Goal: Find specific page/section: Find specific page/section

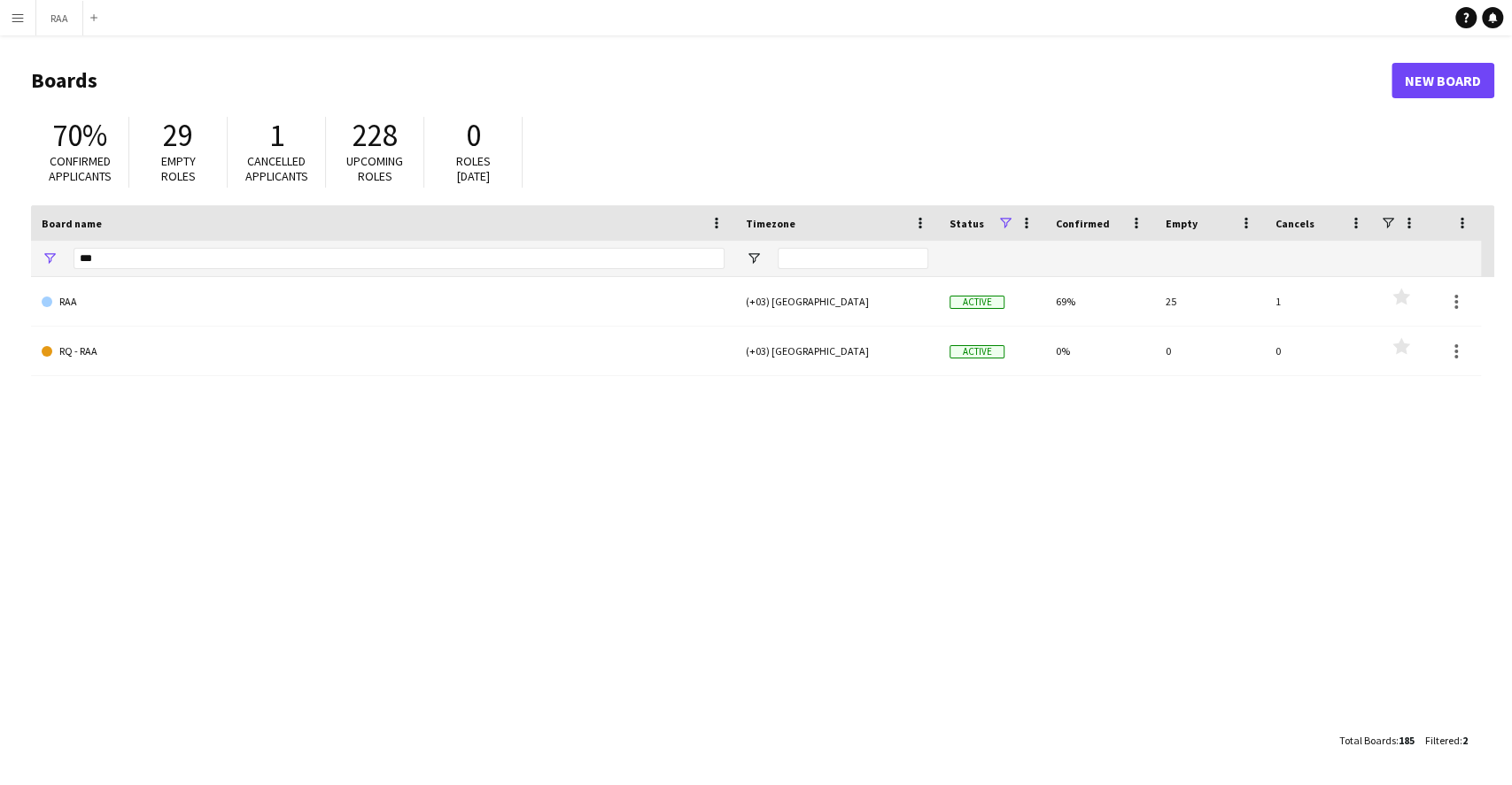
click at [21, 18] on app-icon "Menu" at bounding box center [17, 17] width 14 height 14
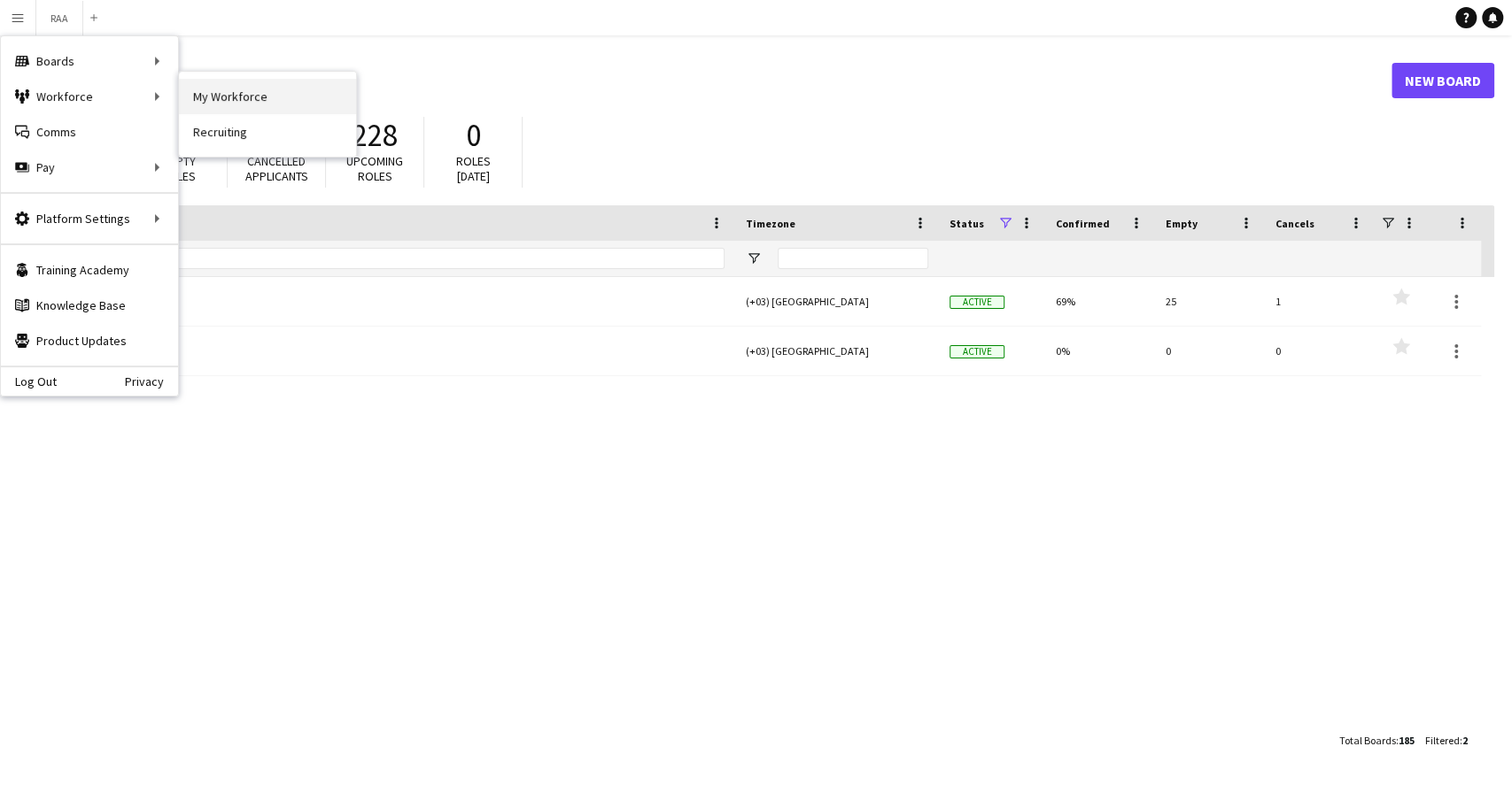
click at [237, 84] on link "My Workforce" at bounding box center [268, 96] width 177 height 36
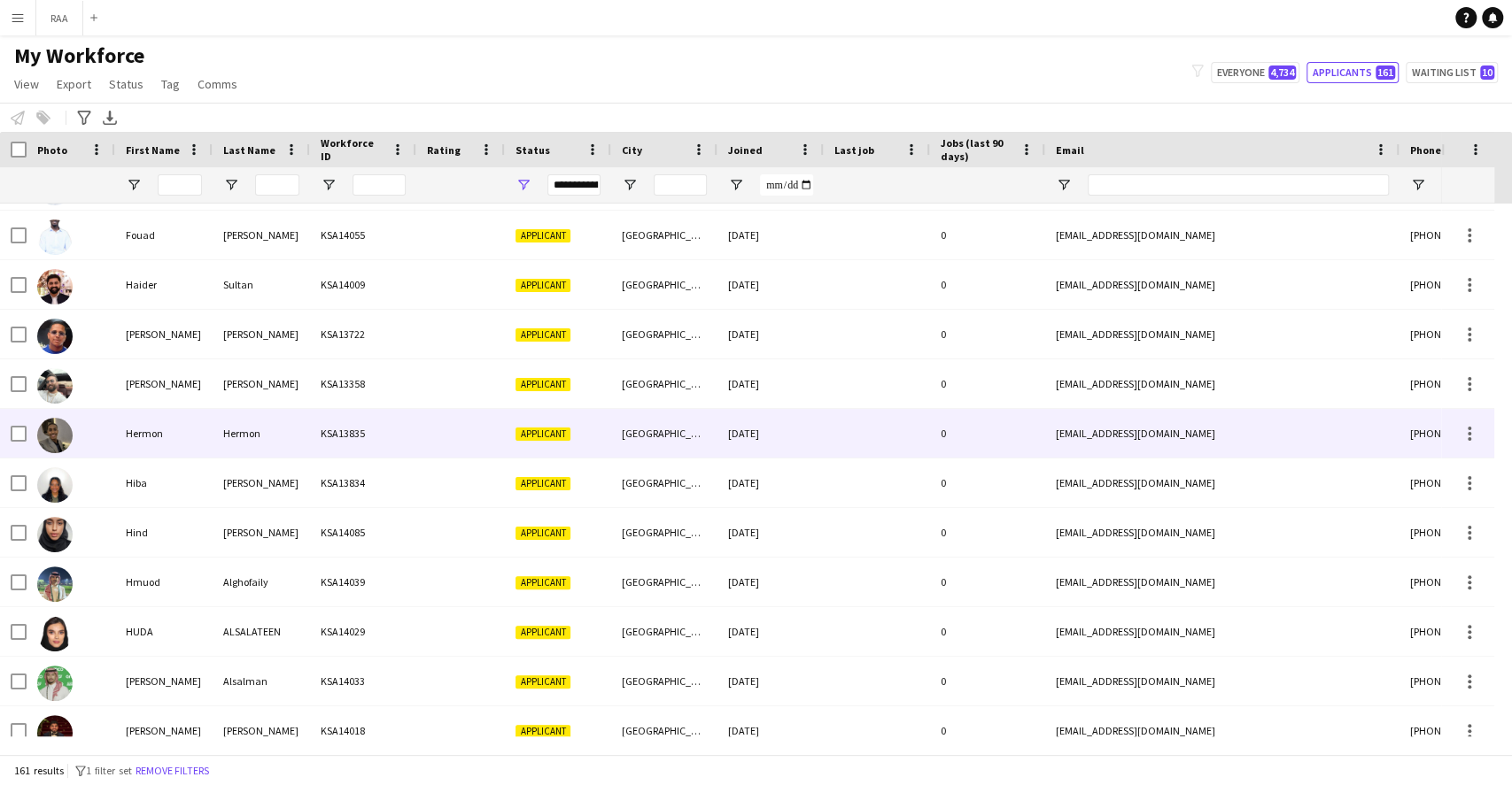
click at [192, 443] on div "Hermon" at bounding box center [164, 433] width 97 height 49
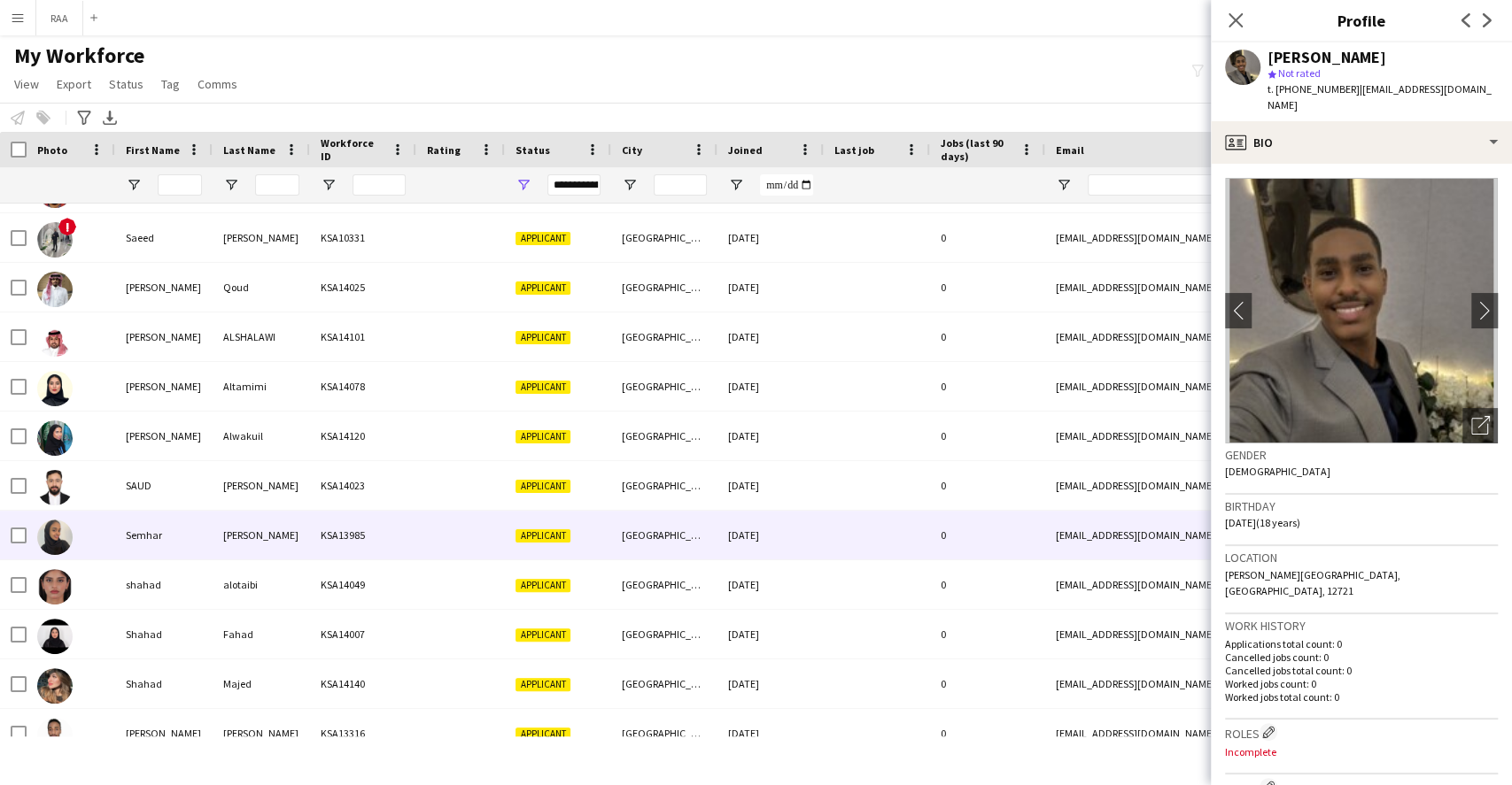
click at [351, 555] on div "KSA13985" at bounding box center [363, 535] width 106 height 49
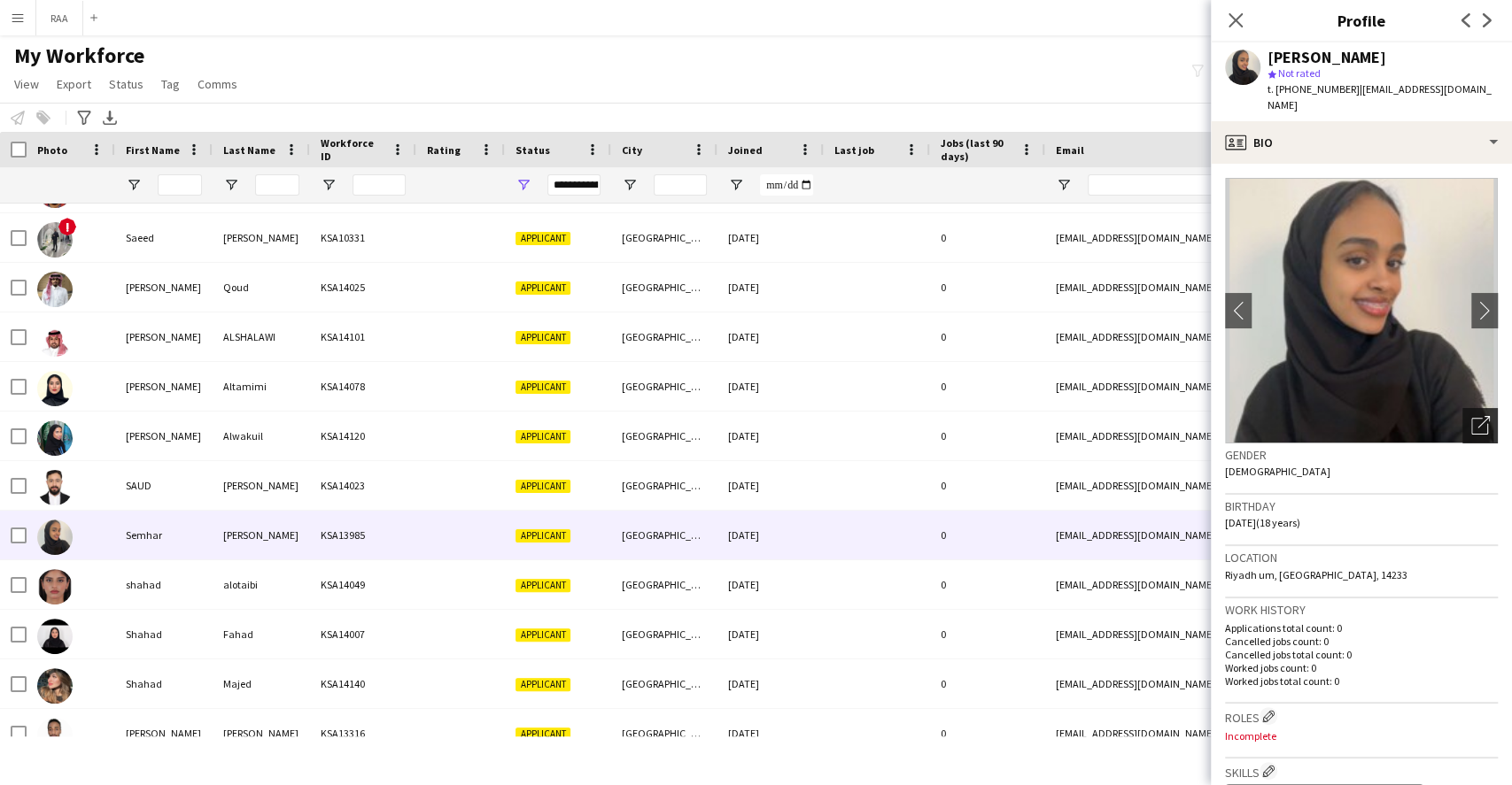
click at [1472, 416] on icon "Open photos pop-in" at bounding box center [1480, 425] width 18 height 18
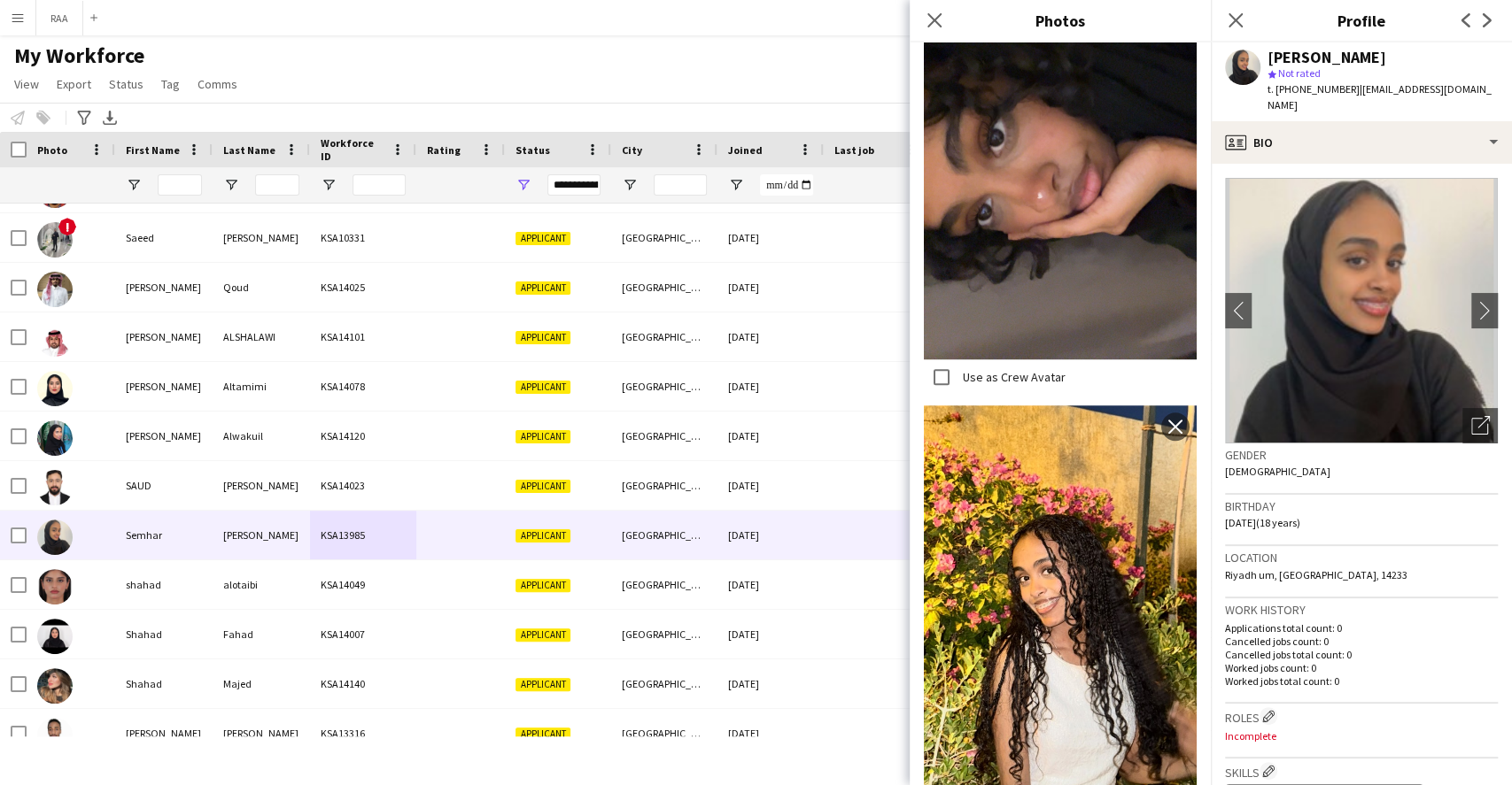
click at [1376, 560] on div "Location [GEOGRAPHIC_DATA] [GEOGRAPHIC_DATA], [GEOGRAPHIC_DATA], 14233" at bounding box center [1361, 571] width 273 height 51
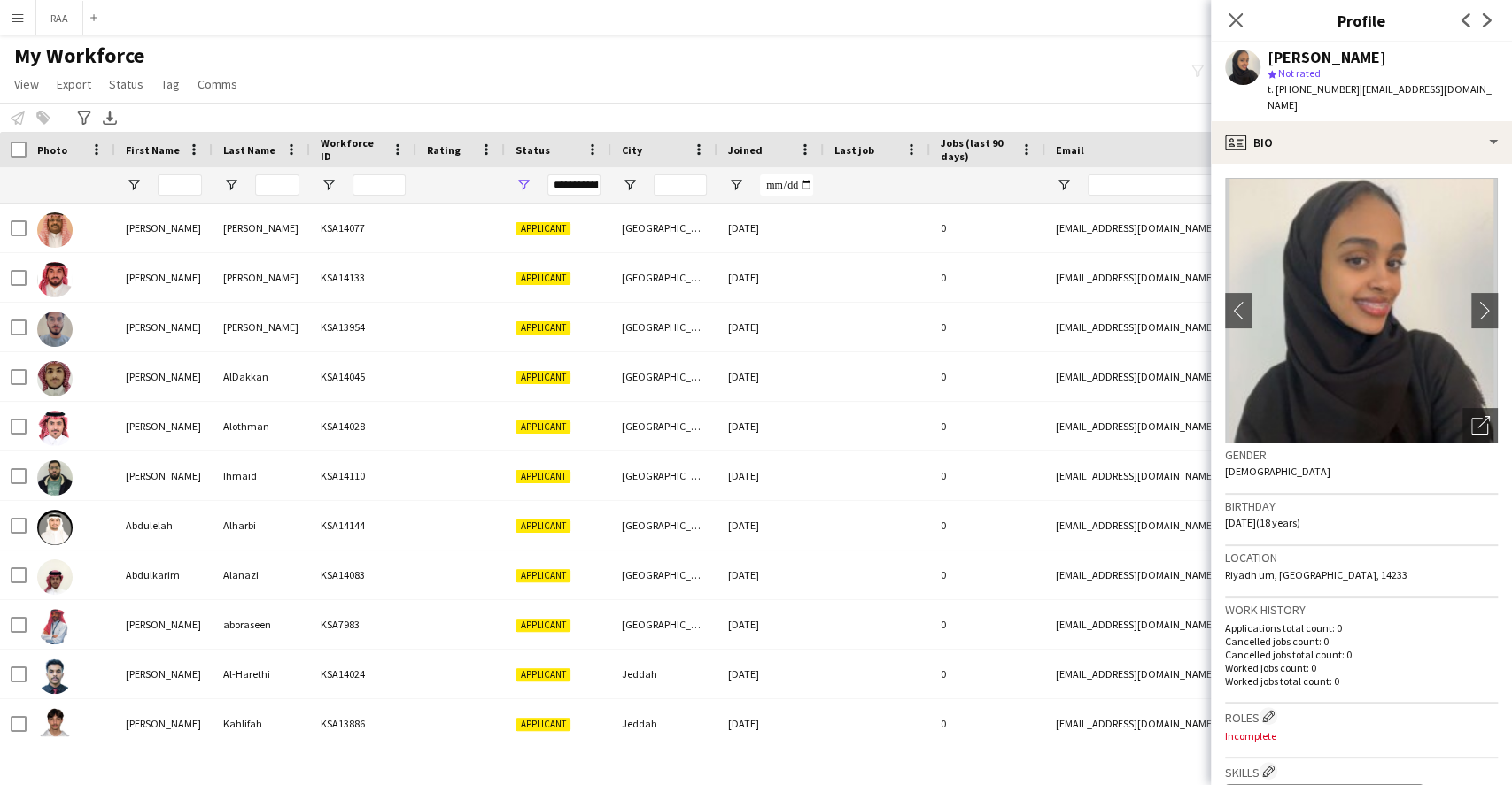
click at [403, 61] on div "My Workforce View Views Default view Basic Export View TAGS Test New view Updat…" at bounding box center [756, 72] width 1512 height 61
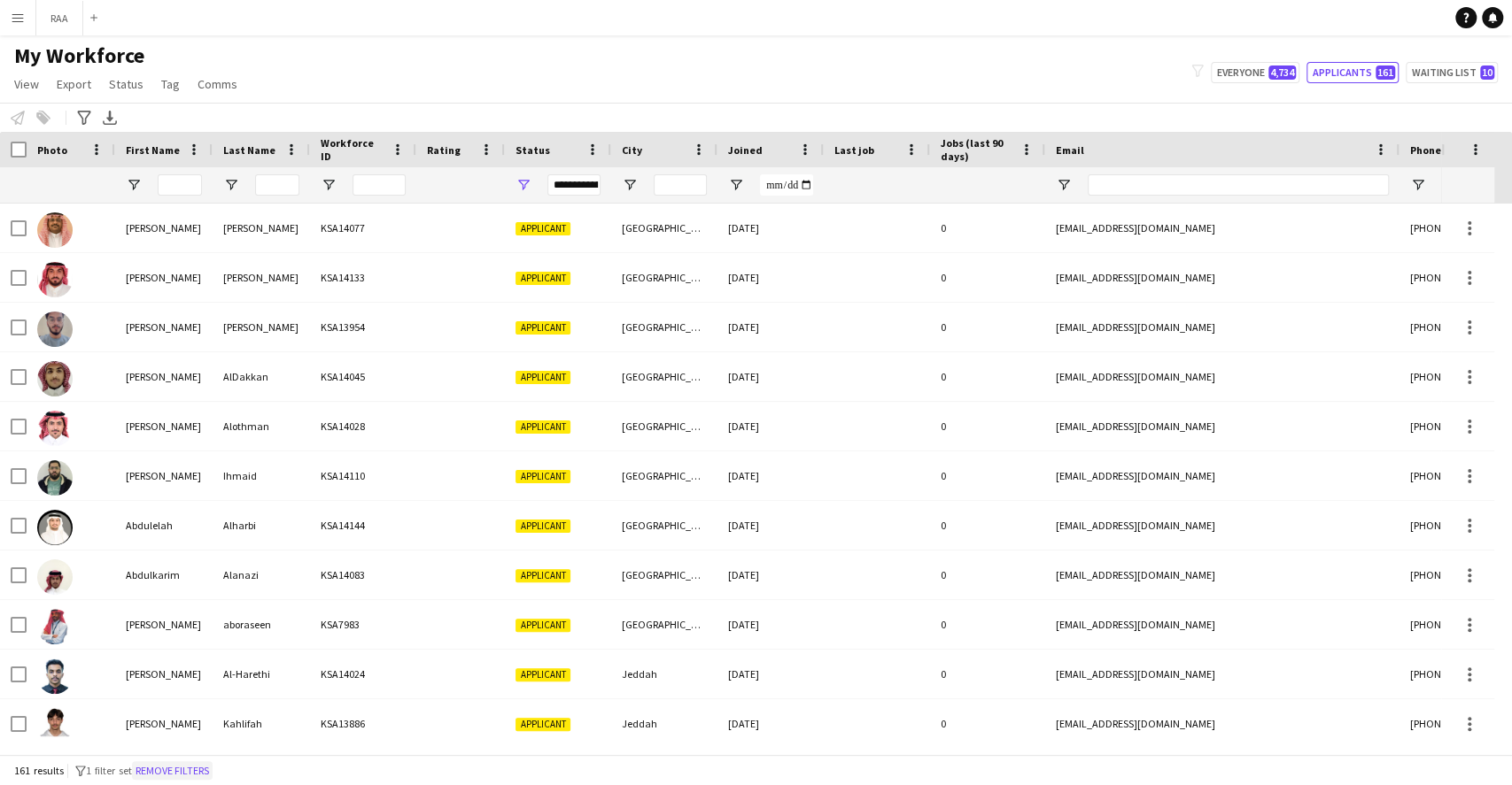
click at [213, 773] on button "Remove filters" at bounding box center [172, 772] width 81 height 19
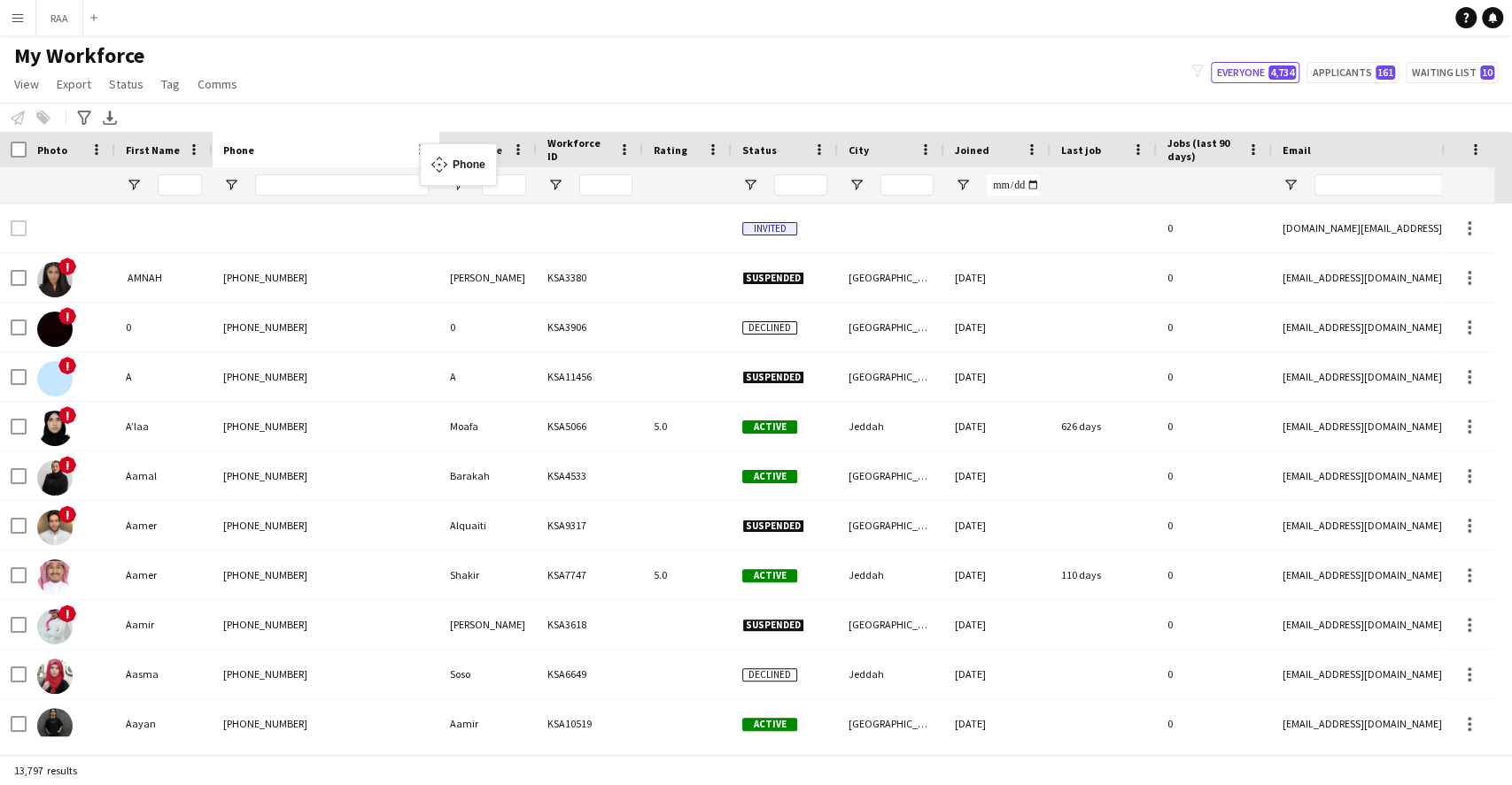
drag, startPoint x: 1426, startPoint y: 155, endPoint x: 429, endPoint y: 154, distance: 997.0
click at [278, 151] on div "Phone" at bounding box center [315, 150] width 184 height 27
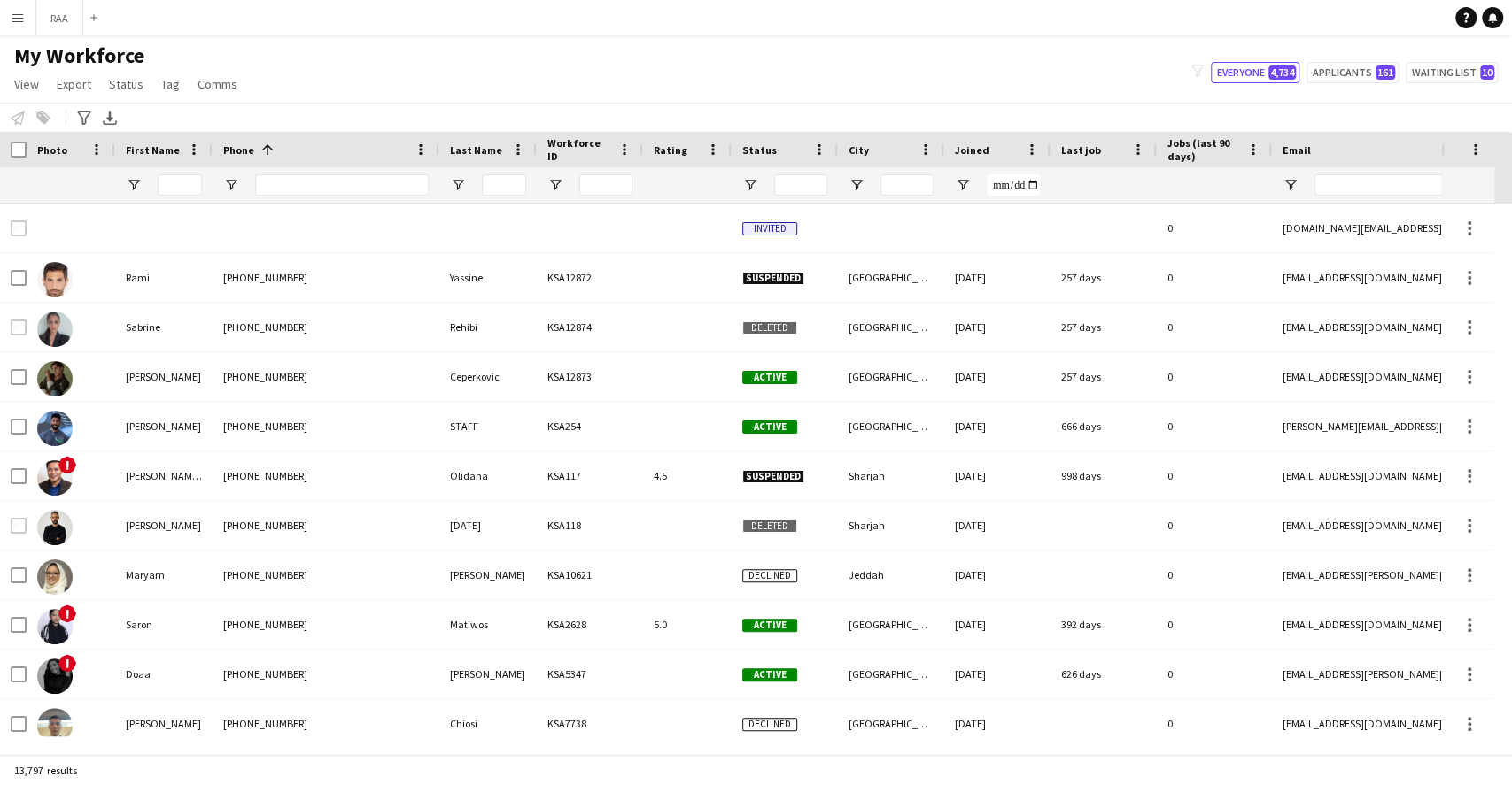
click at [312, 146] on div "Phone 1" at bounding box center [315, 150] width 184 height 27
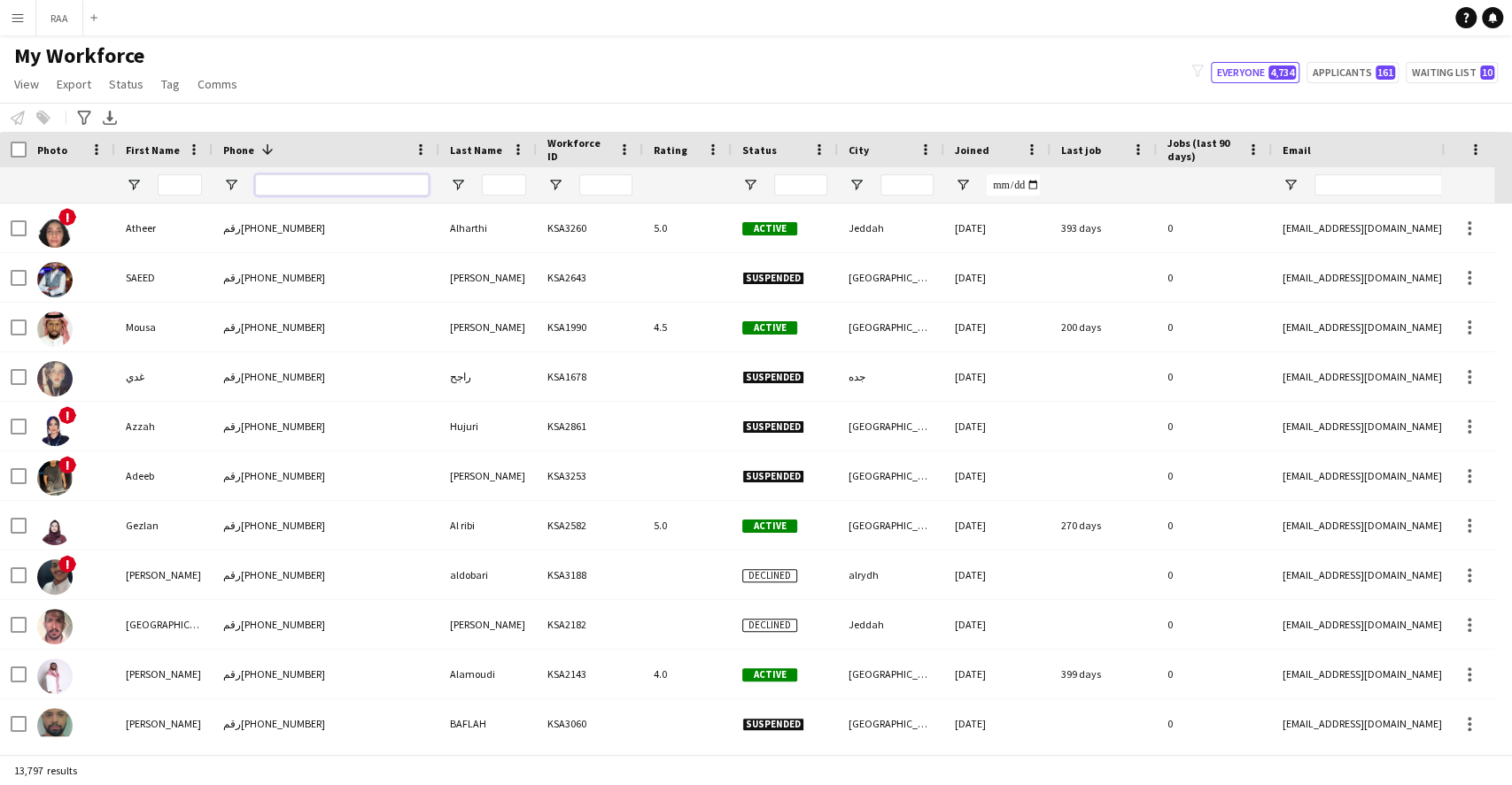
click at [328, 177] on input "Phone Filter Input" at bounding box center [342, 185] width 173 height 21
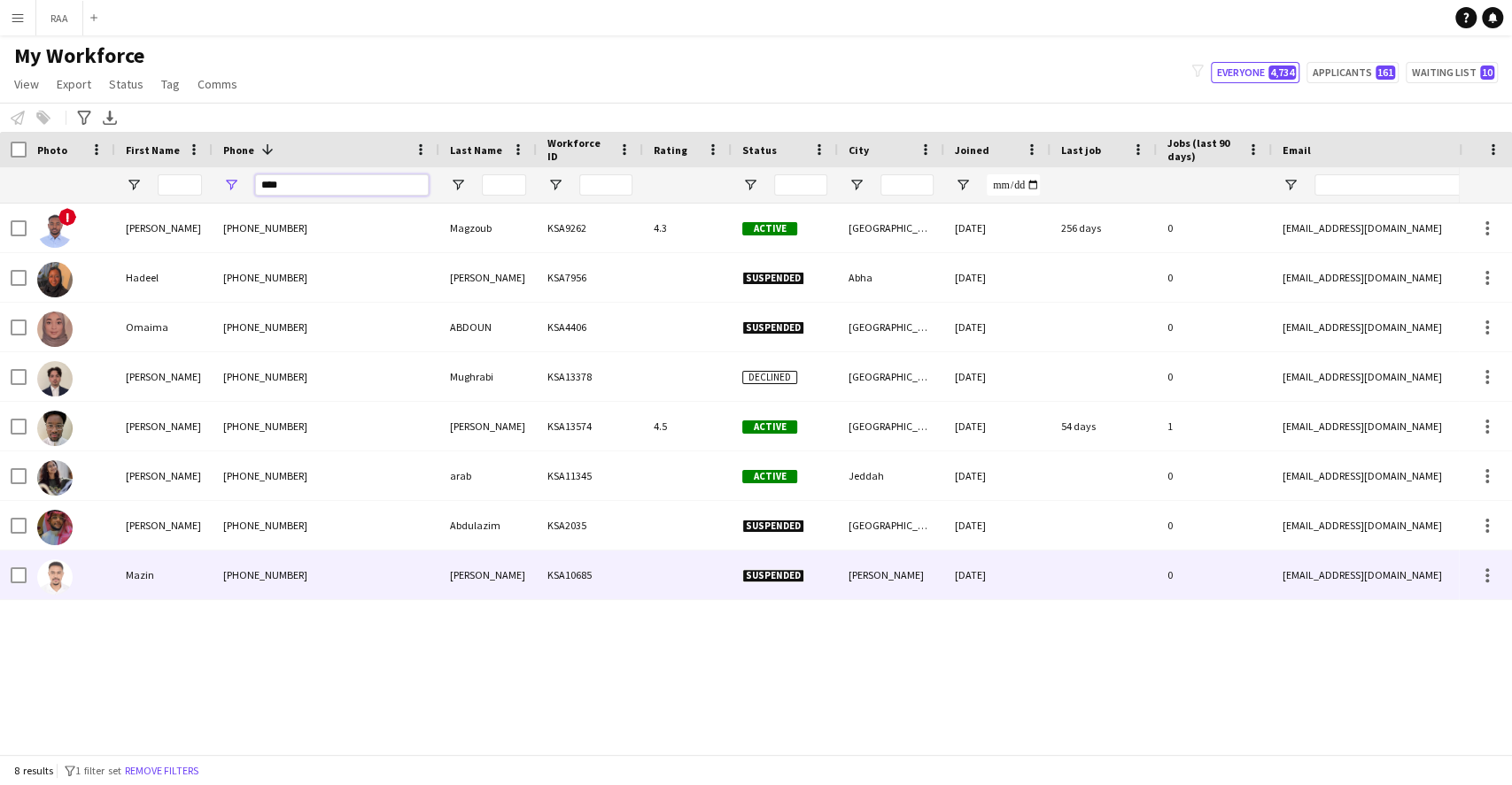
type input "****"
click at [199, 582] on div "Mazin" at bounding box center [164, 575] width 97 height 49
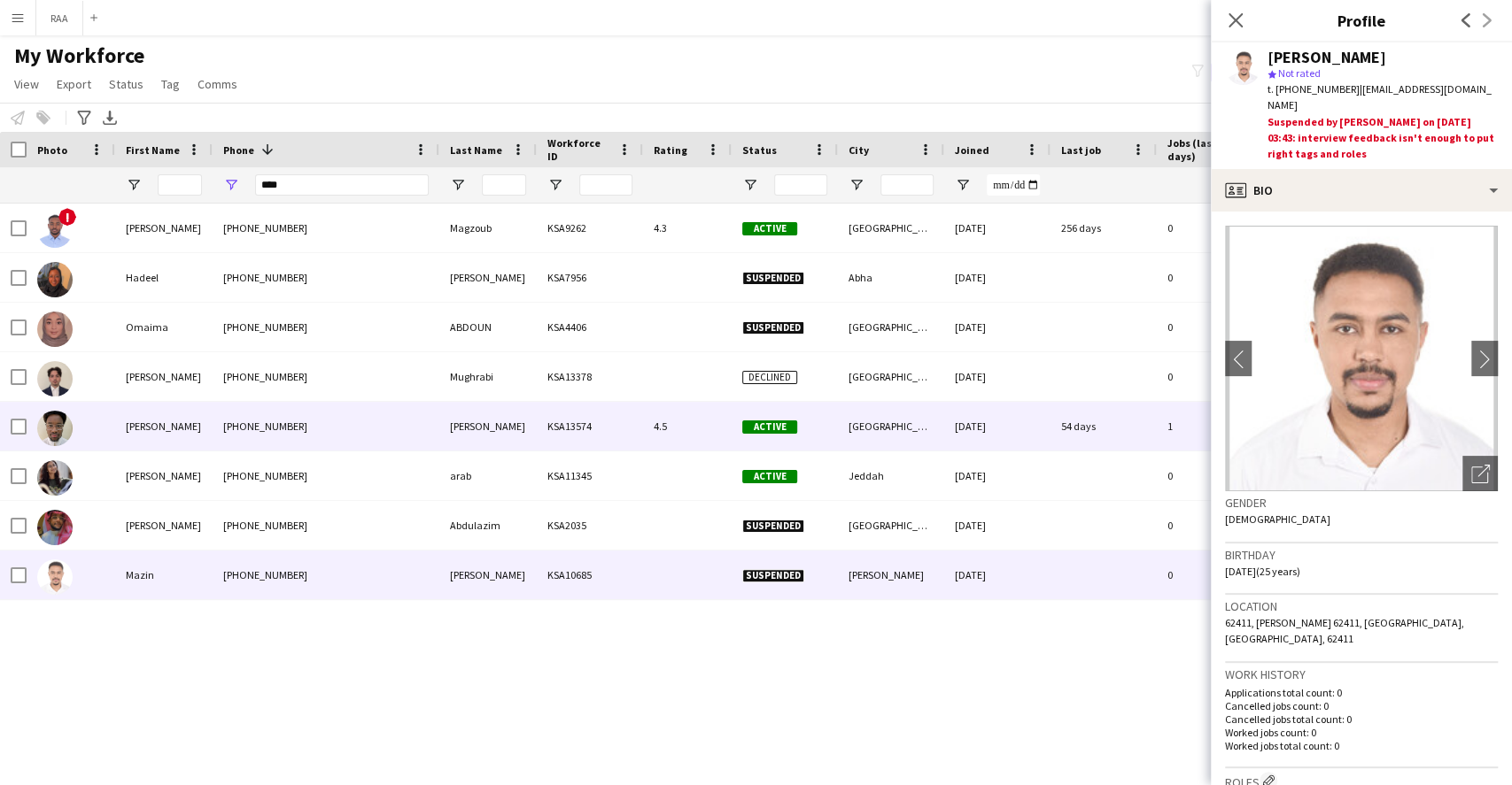
click at [208, 438] on div "[PERSON_NAME]" at bounding box center [164, 426] width 97 height 49
